Goal: Task Accomplishment & Management: Complete application form

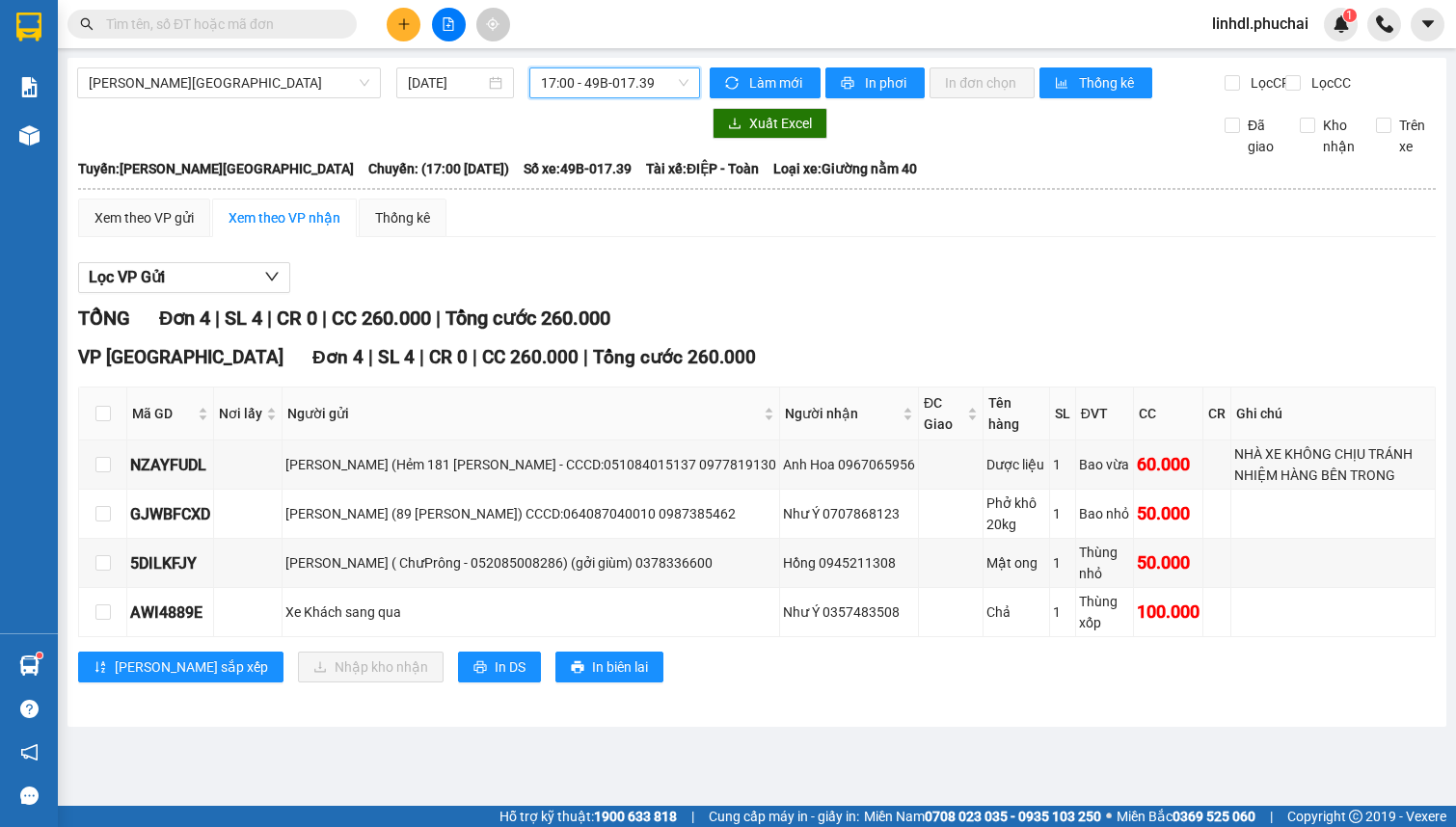
click at [395, 21] on button at bounding box center [404, 25] width 34 height 34
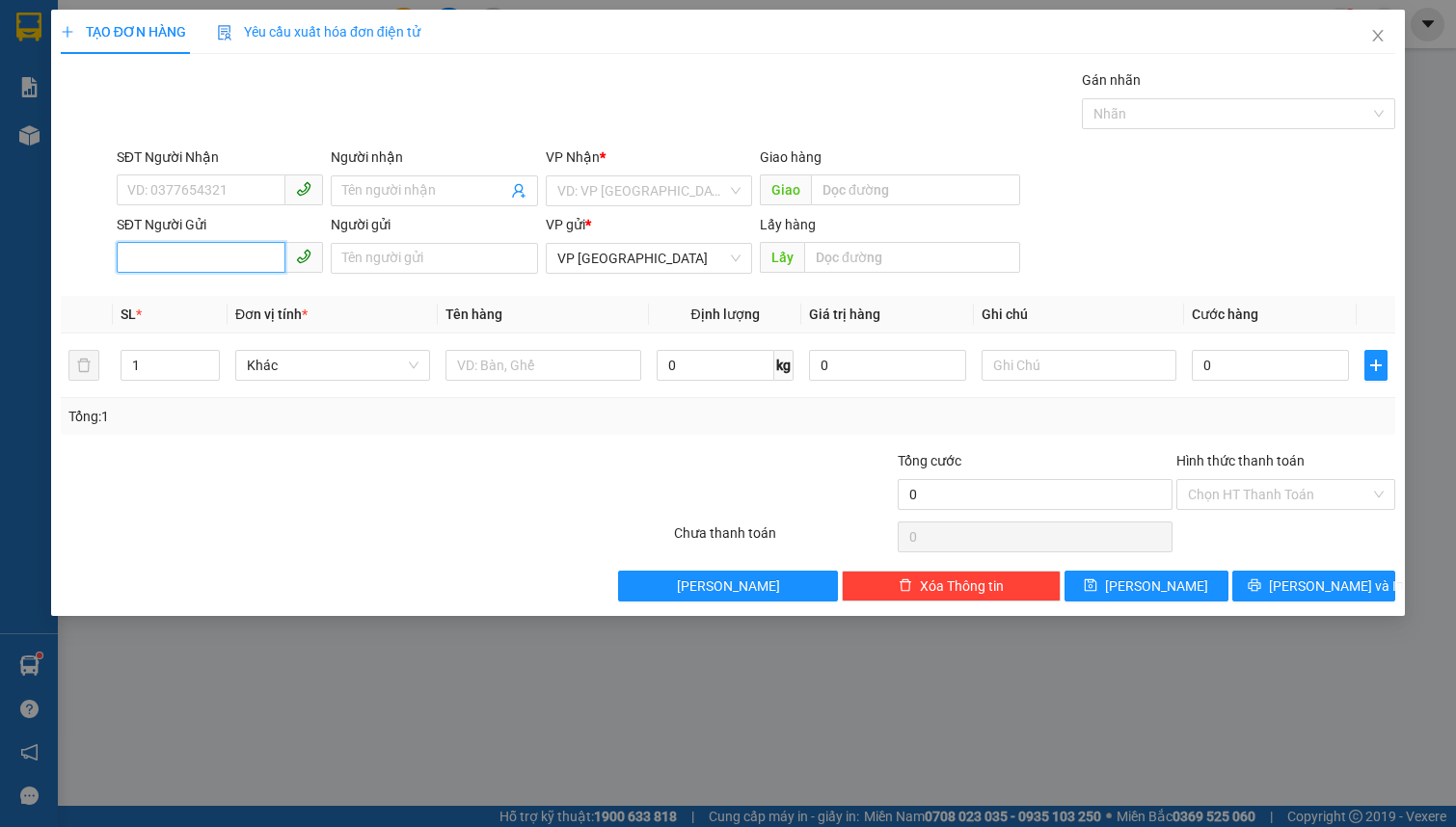
click at [228, 267] on input "SĐT Người Gửi" at bounding box center [201, 257] width 169 height 31
paste input "0385144861"
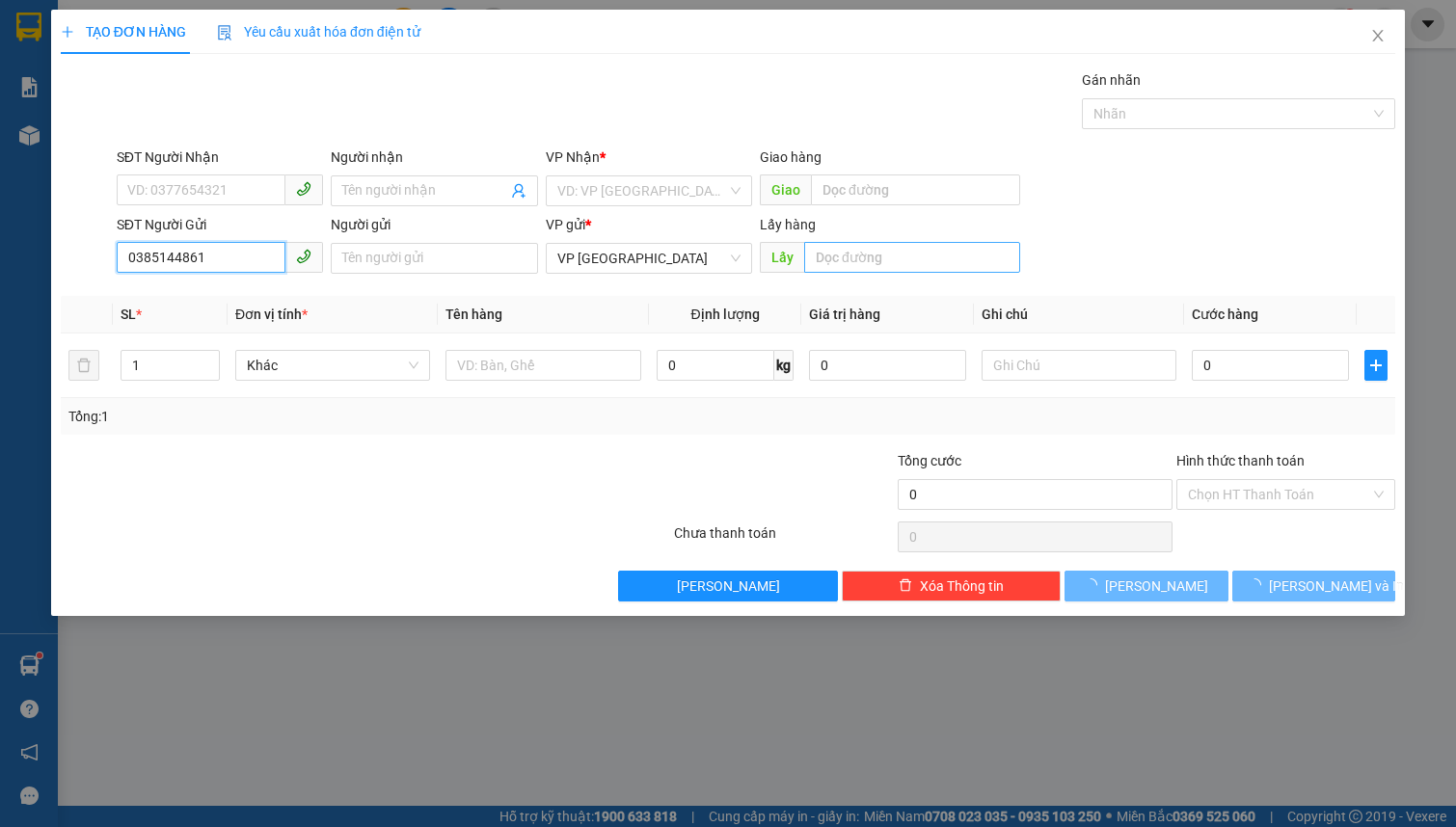
type input "0385144861"
click at [838, 262] on input "text" at bounding box center [912, 257] width 216 height 31
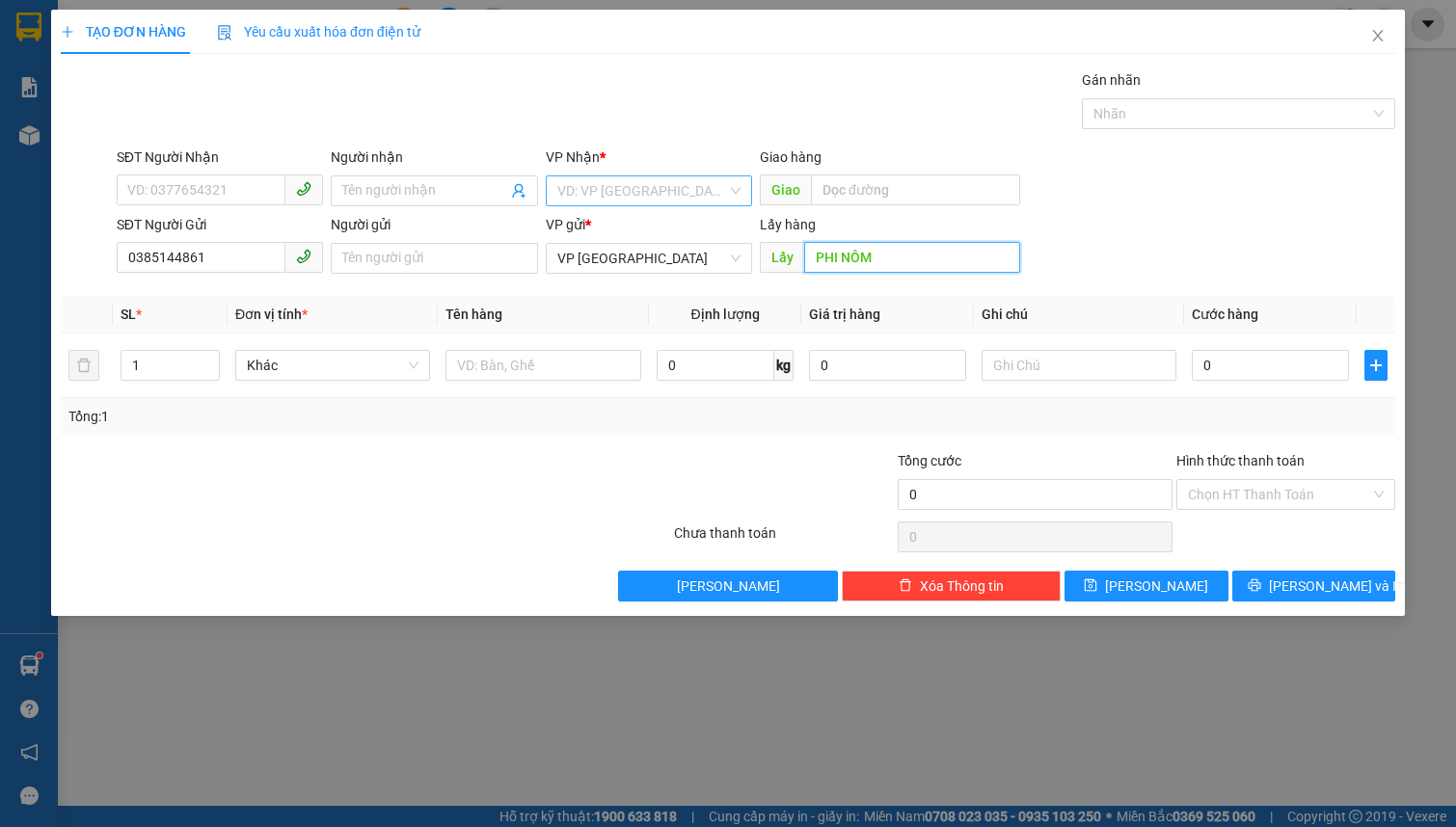
type input "PHI NÔM"
click at [683, 198] on input "search" at bounding box center [642, 190] width 170 height 29
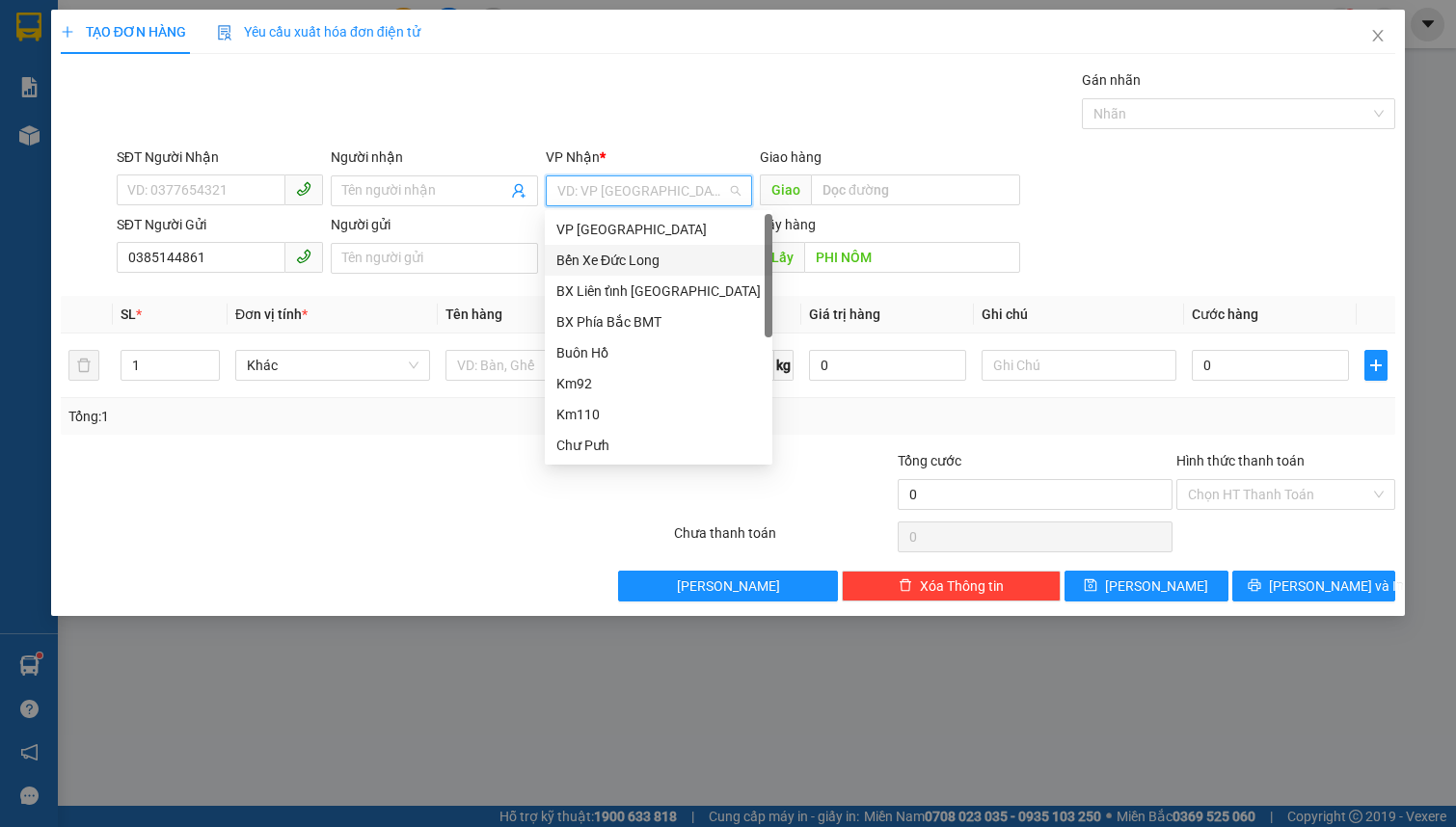
click at [667, 267] on div "Bến Xe Đức Long" at bounding box center [658, 259] width 205 height 21
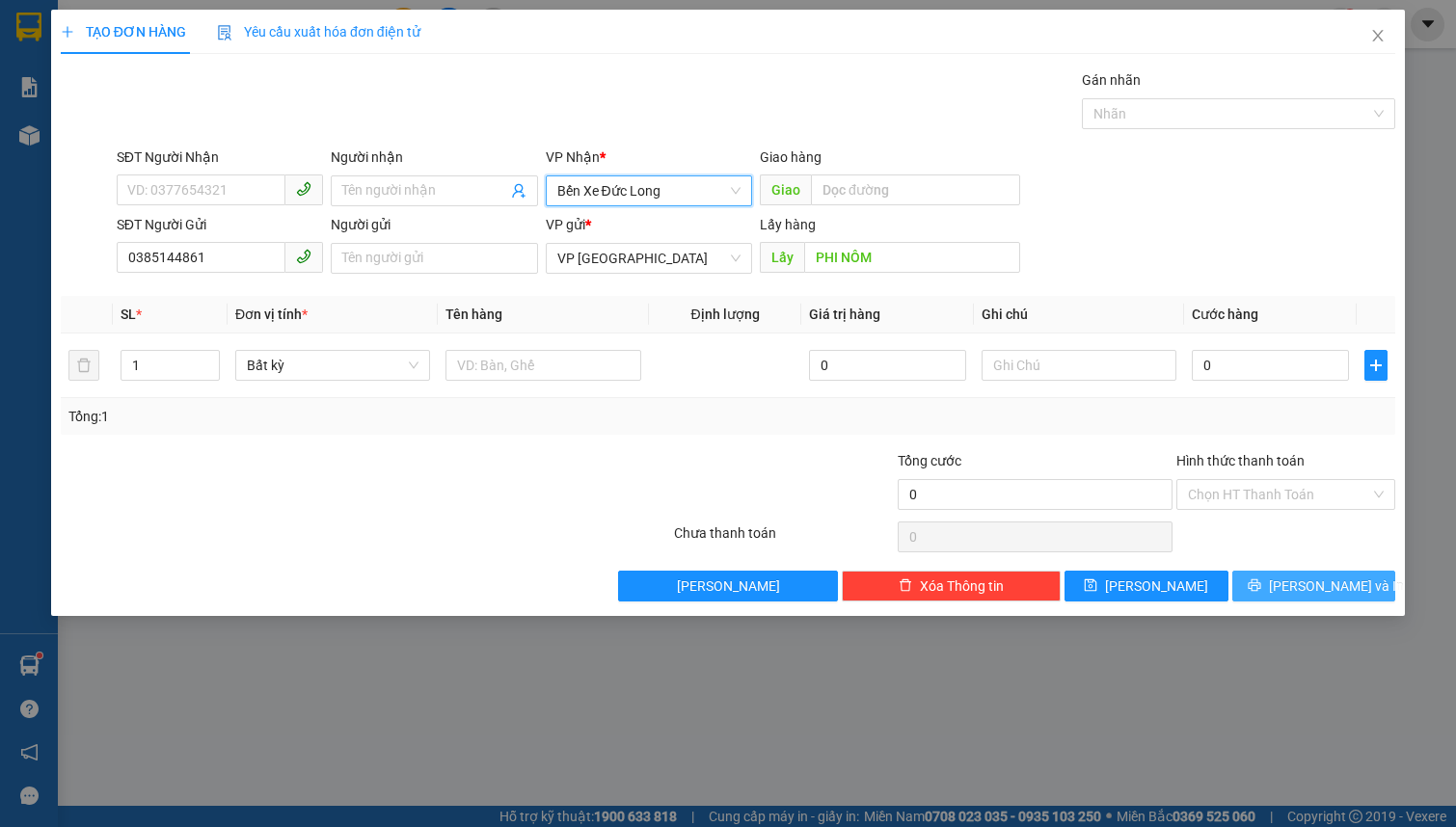
click at [1268, 579] on button "[PERSON_NAME] và In" at bounding box center [1315, 586] width 164 height 31
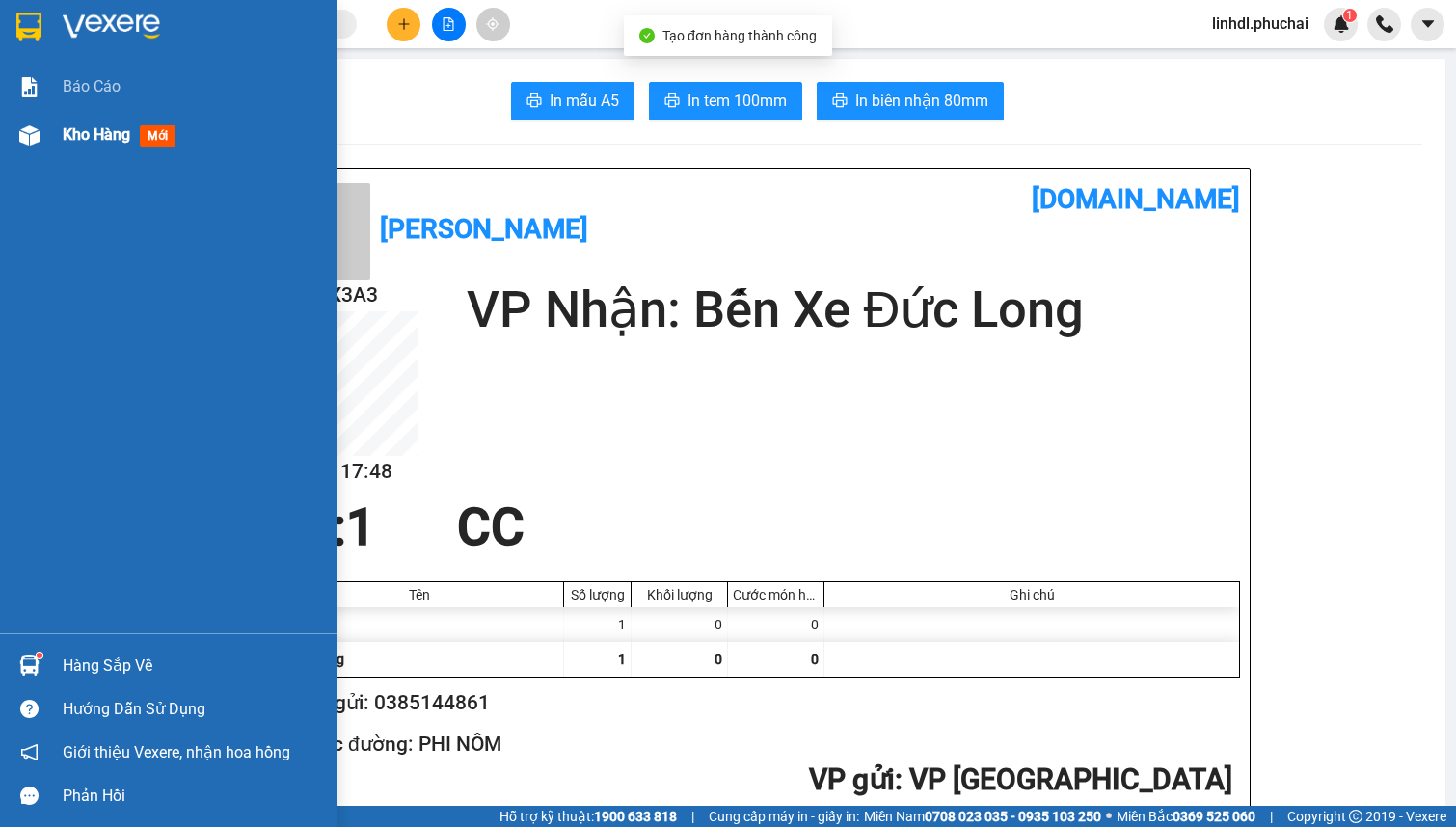
click at [46, 143] on div "Kho hàng mới" at bounding box center [168, 135] width 337 height 48
